Goal: Navigation & Orientation: Find specific page/section

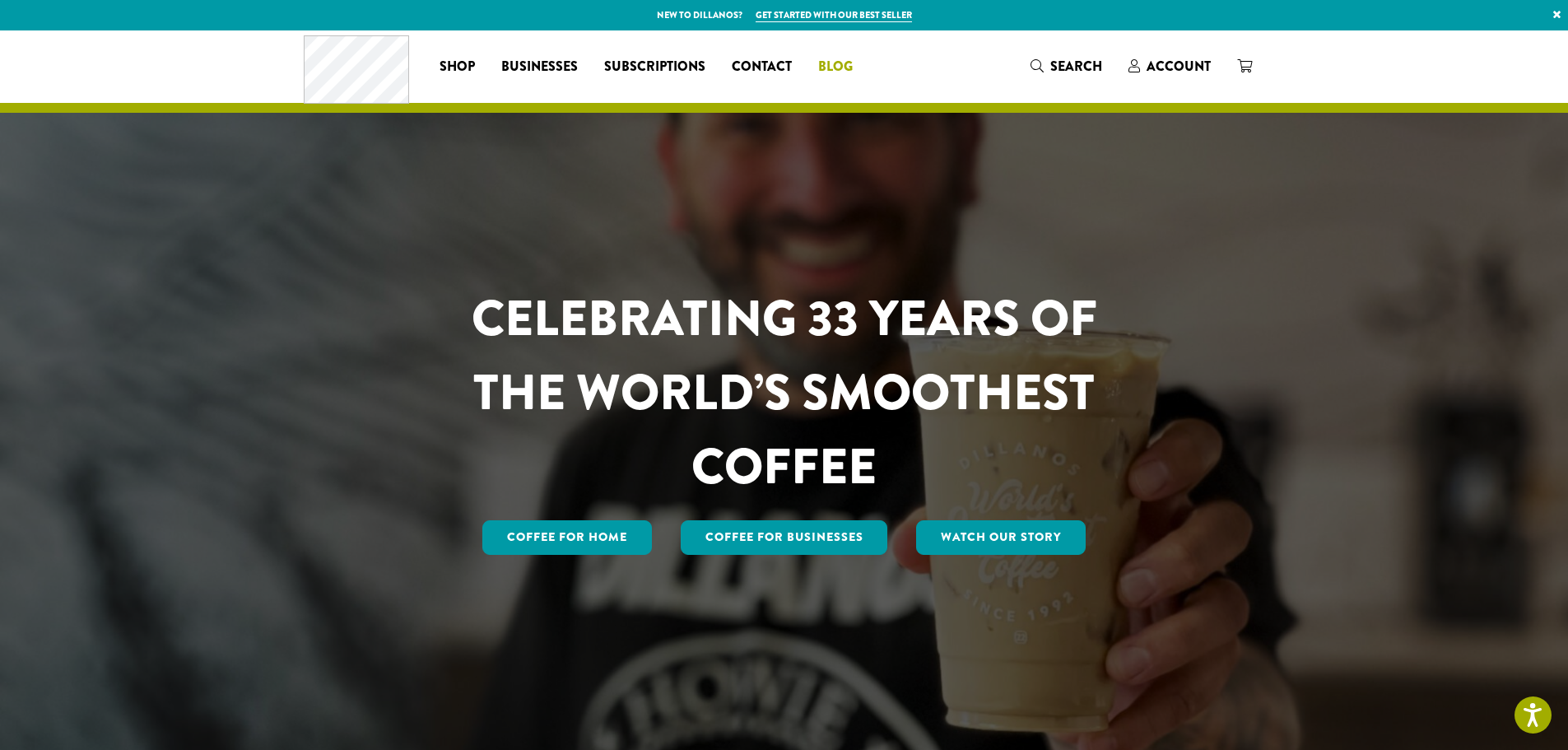
click at [827, 67] on span "Blog" at bounding box center [835, 67] width 34 height 21
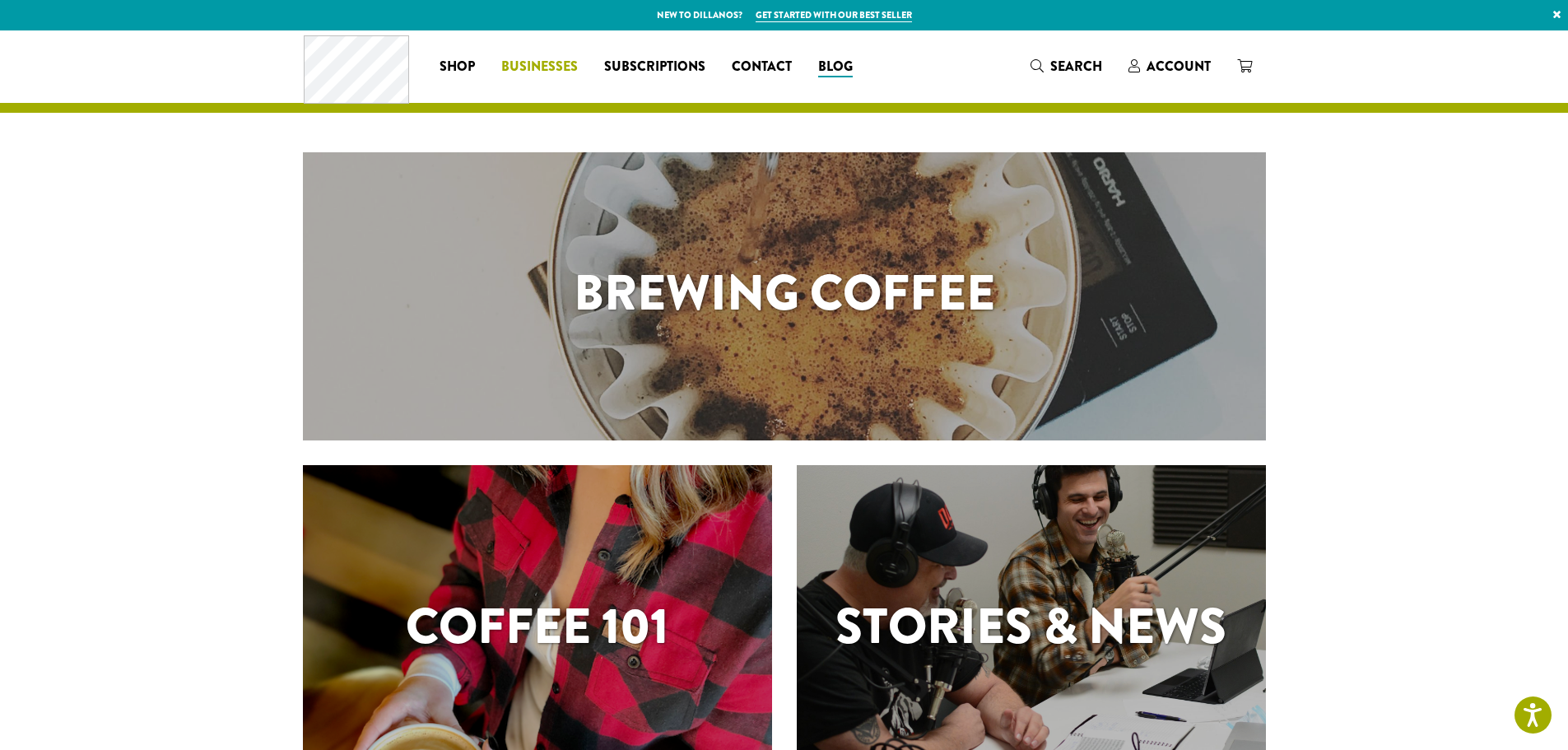
click at [523, 58] on span "Businesses" at bounding box center [540, 67] width 77 height 21
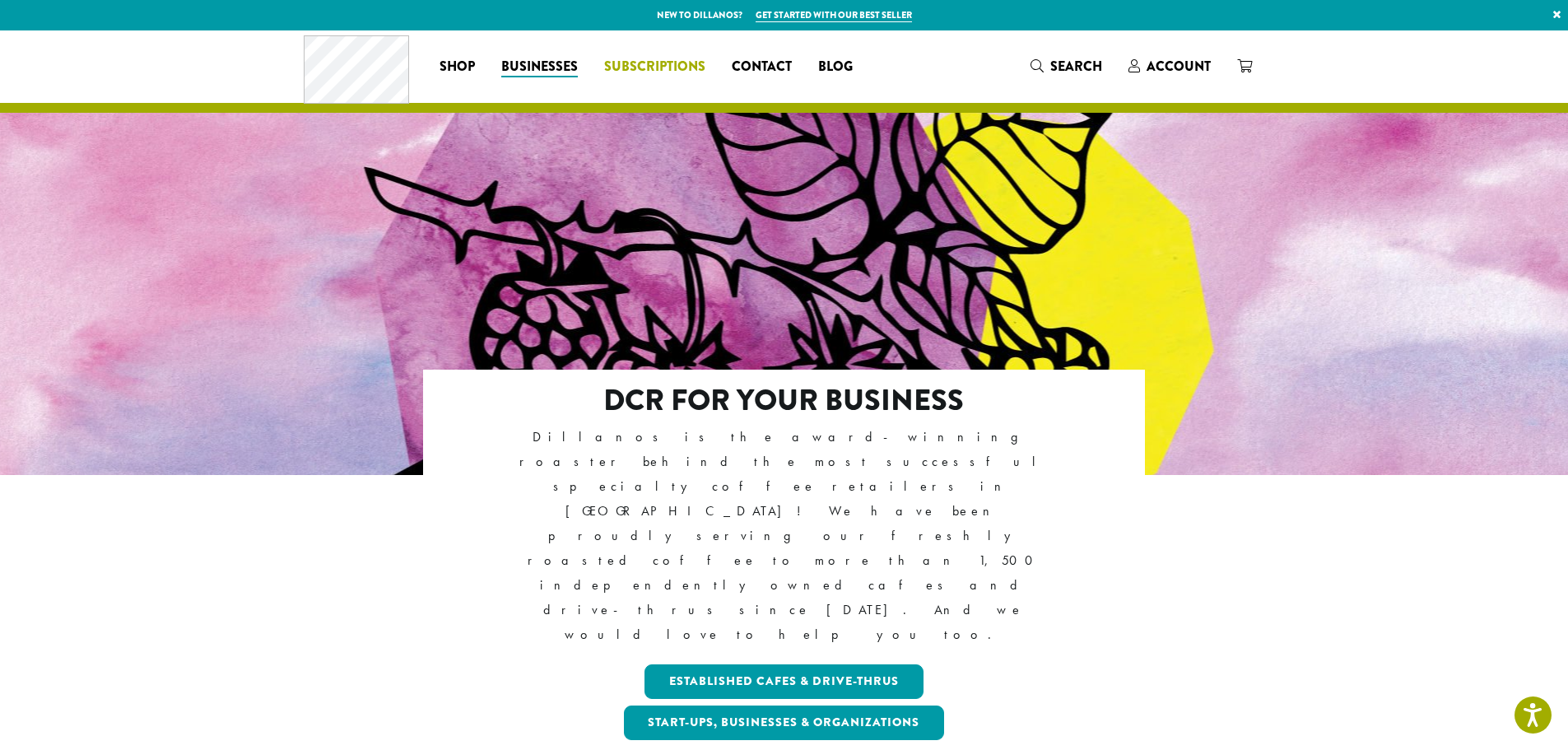
click at [621, 76] on span "Subscriptions" at bounding box center [654, 67] width 101 height 21
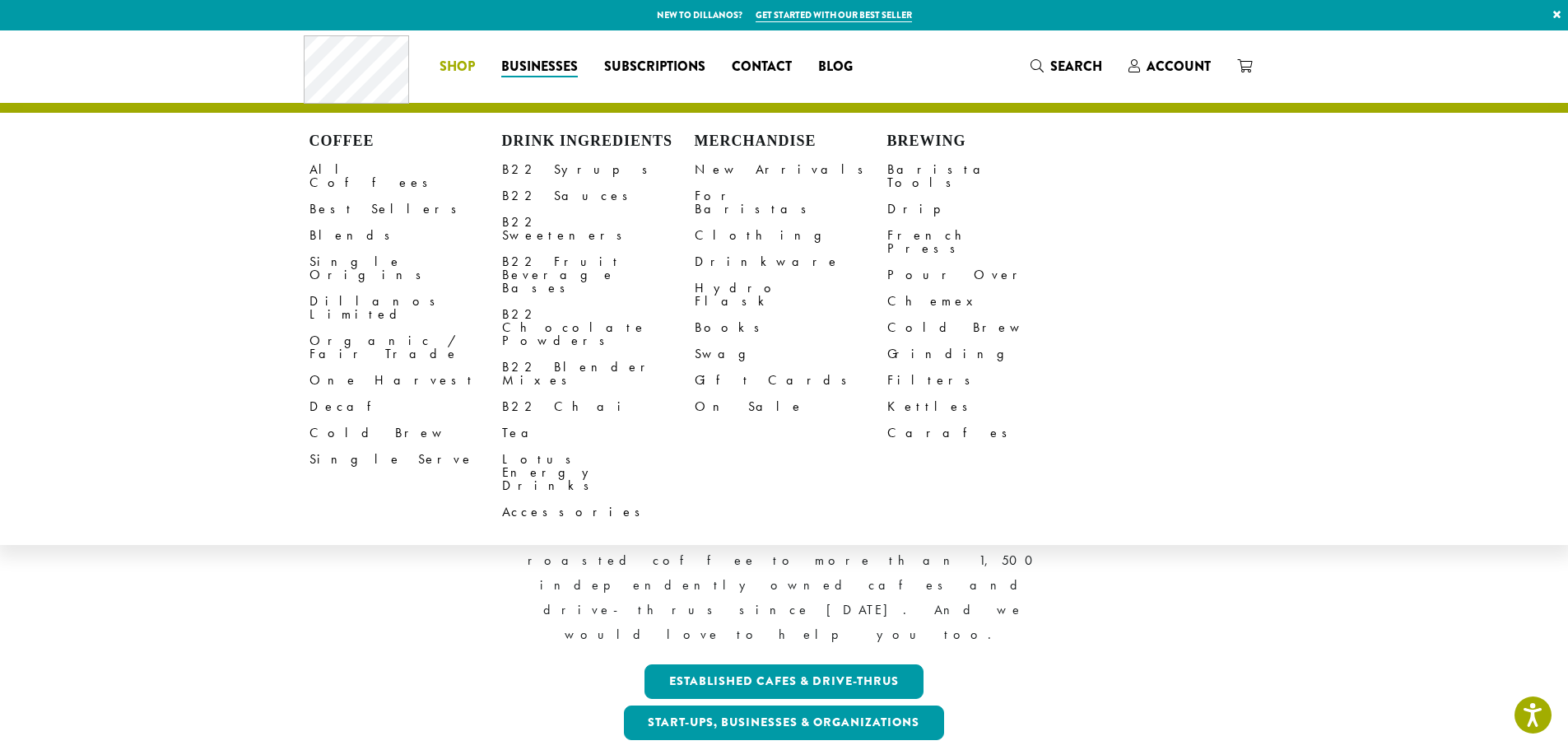
click at [449, 71] on span "Shop" at bounding box center [457, 67] width 35 height 21
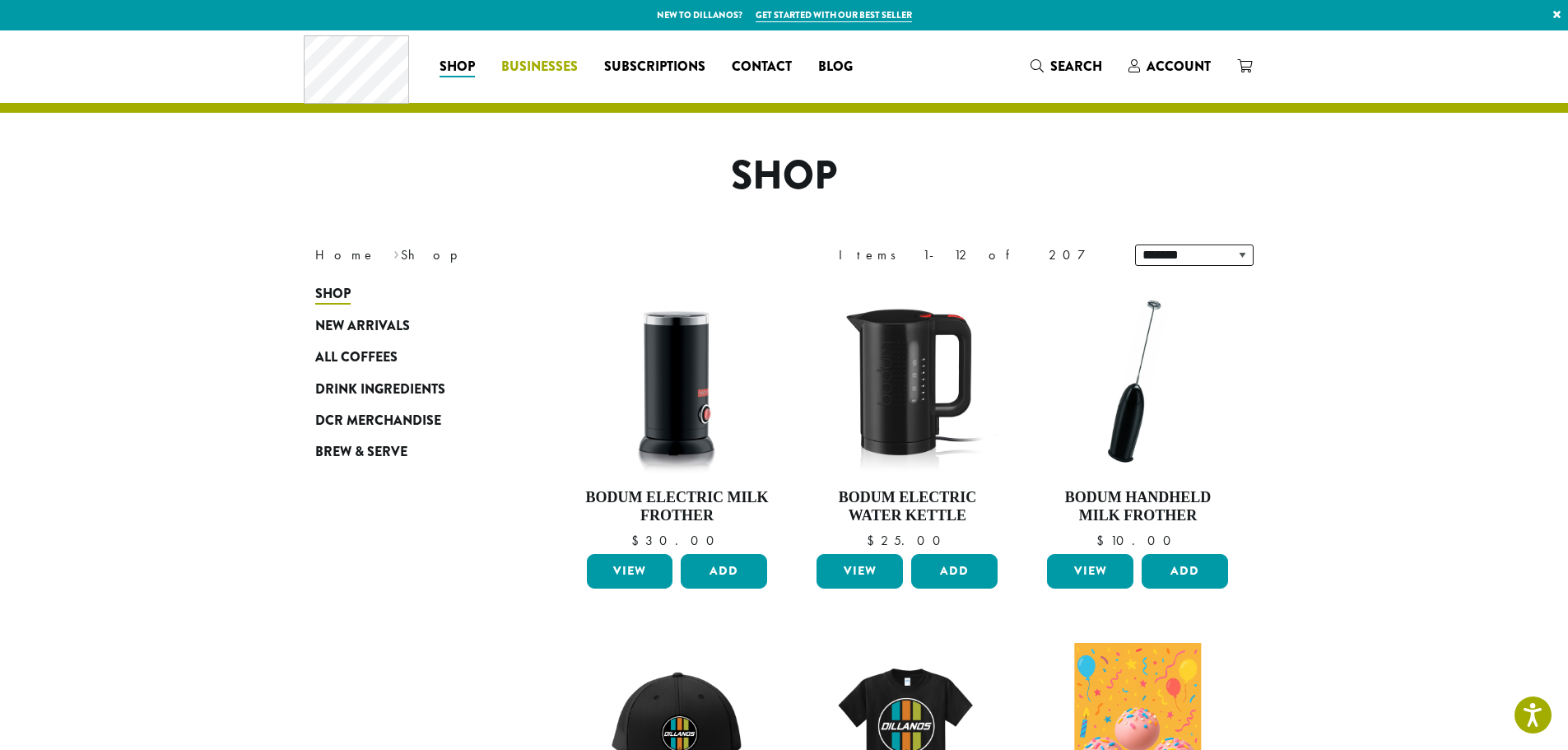
click at [577, 68] on span "Businesses" at bounding box center [540, 67] width 77 height 21
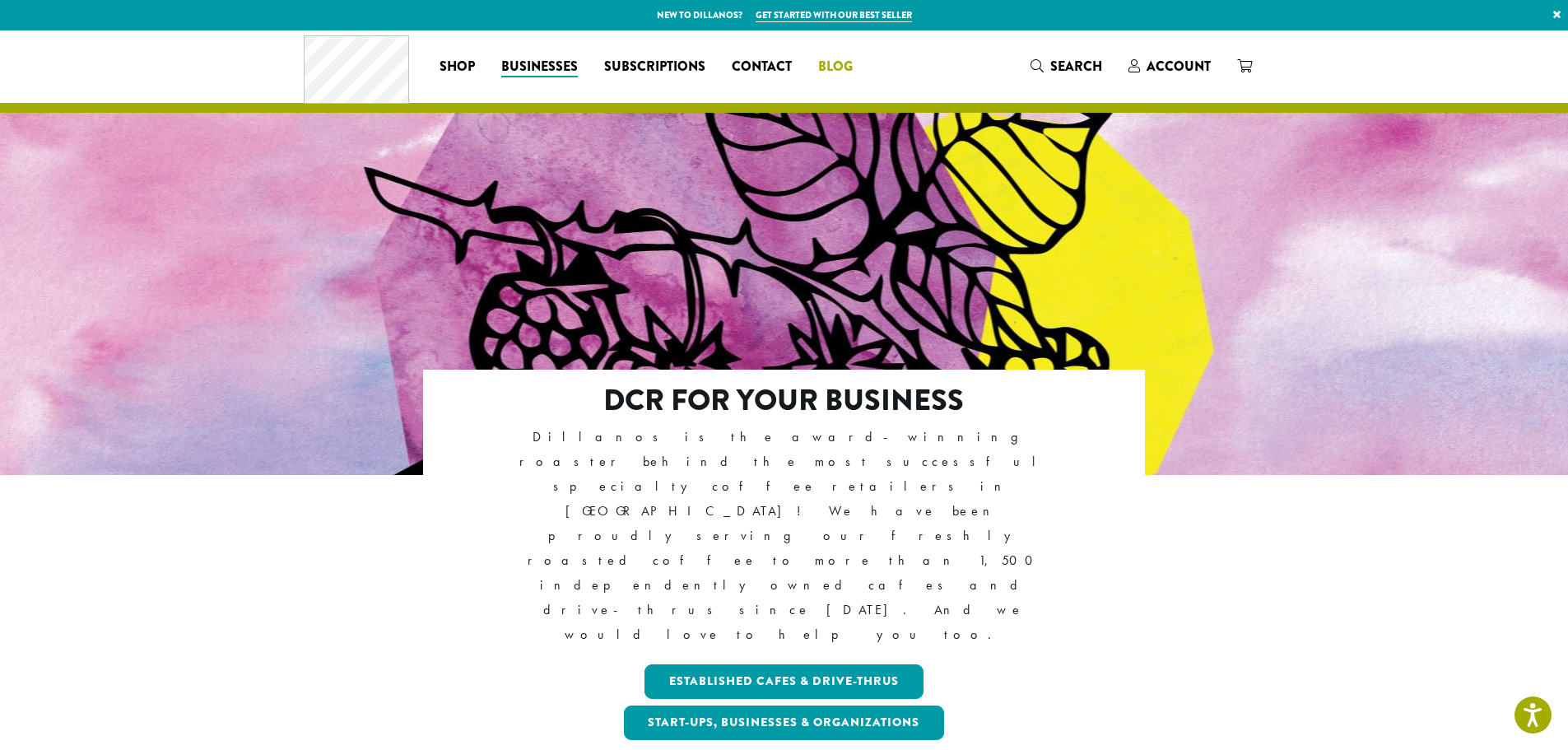
click at [855, 64] on link "Blog" at bounding box center [835, 67] width 61 height 27
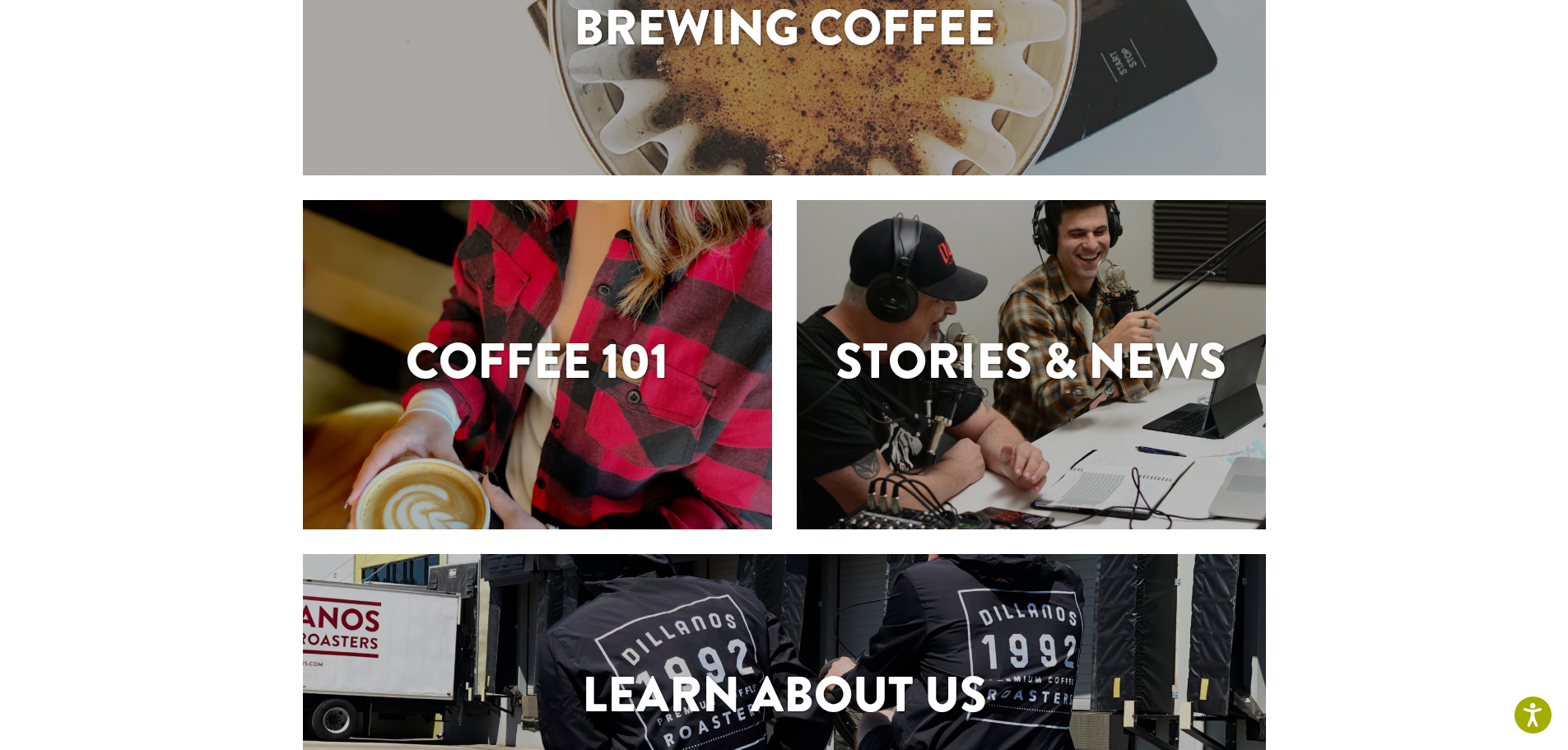
scroll to position [329, 0]
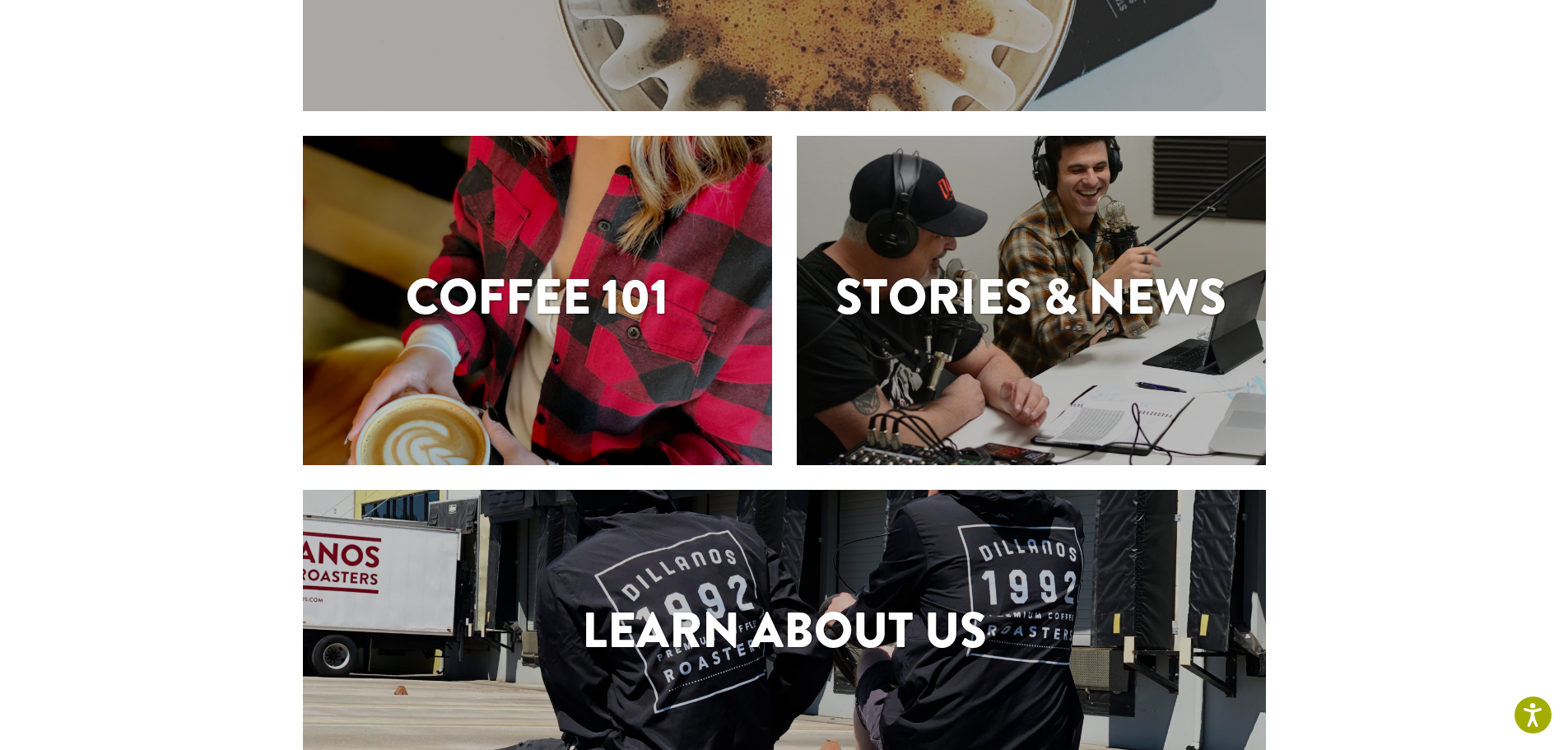
click at [1005, 340] on div "Stories & News" at bounding box center [1032, 300] width 469 height 81
